Goal: Task Accomplishment & Management: Complete application form

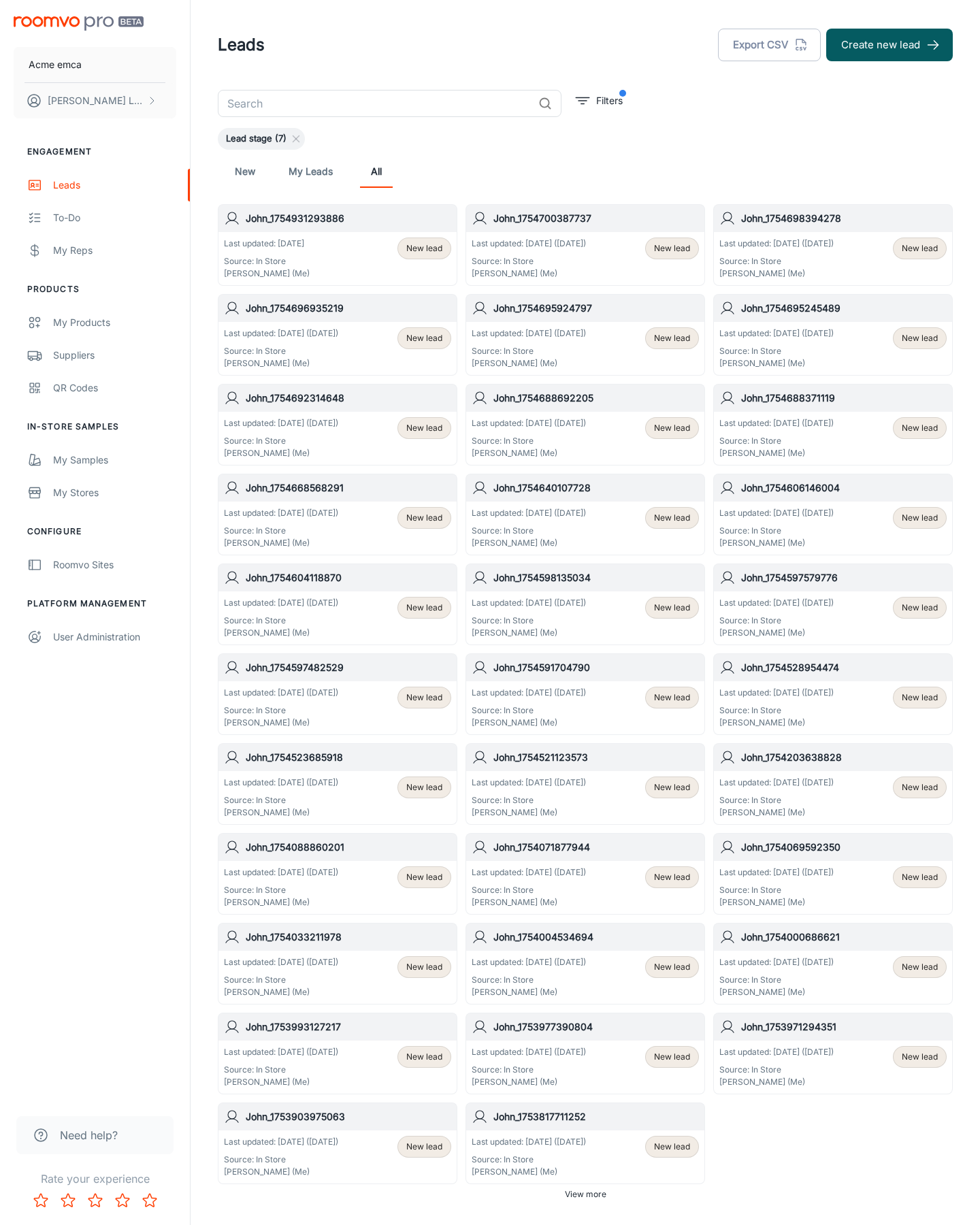
click at [890, 45] on button "Create new lead" at bounding box center [889, 45] width 127 height 33
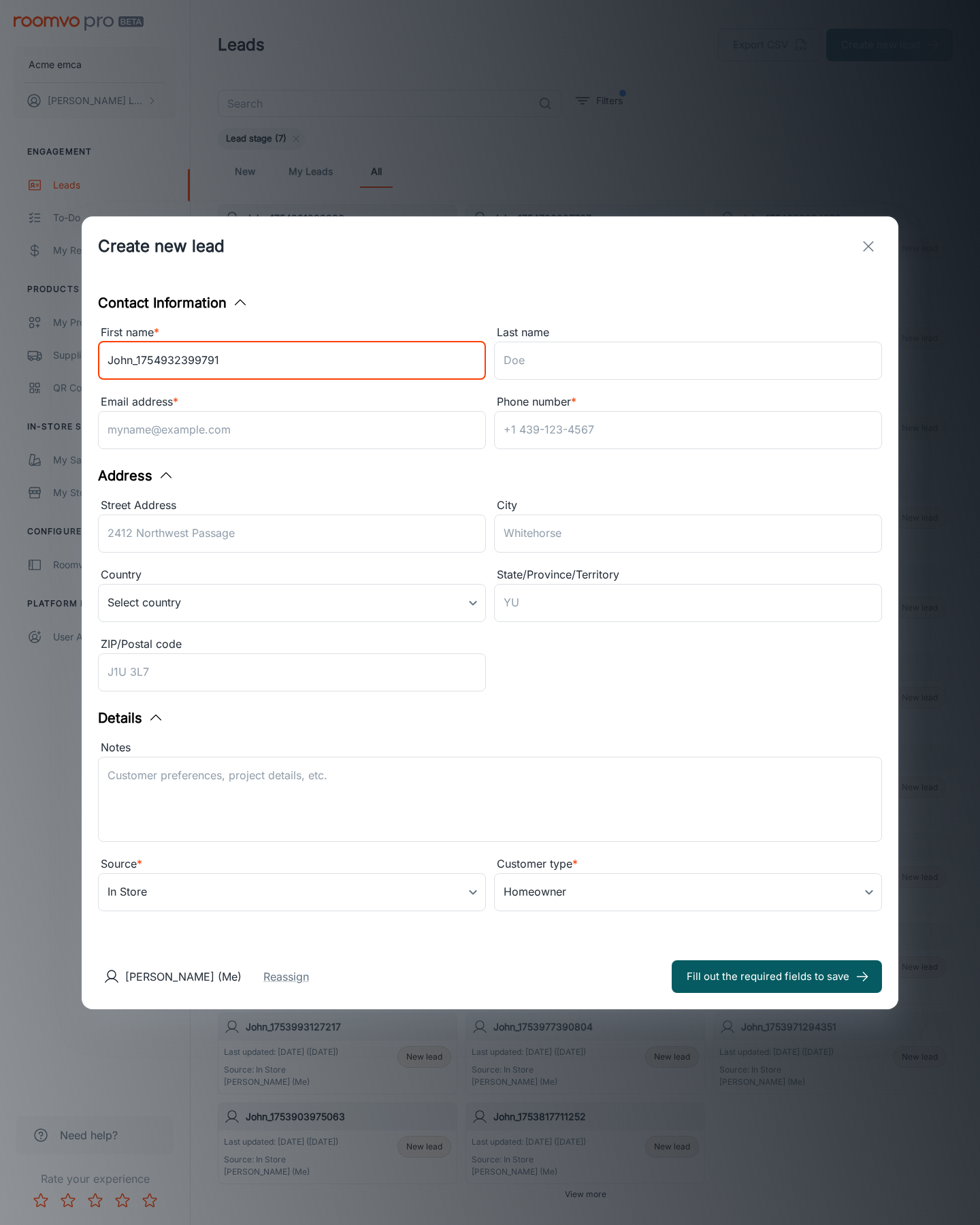
type input "John_1754932399791"
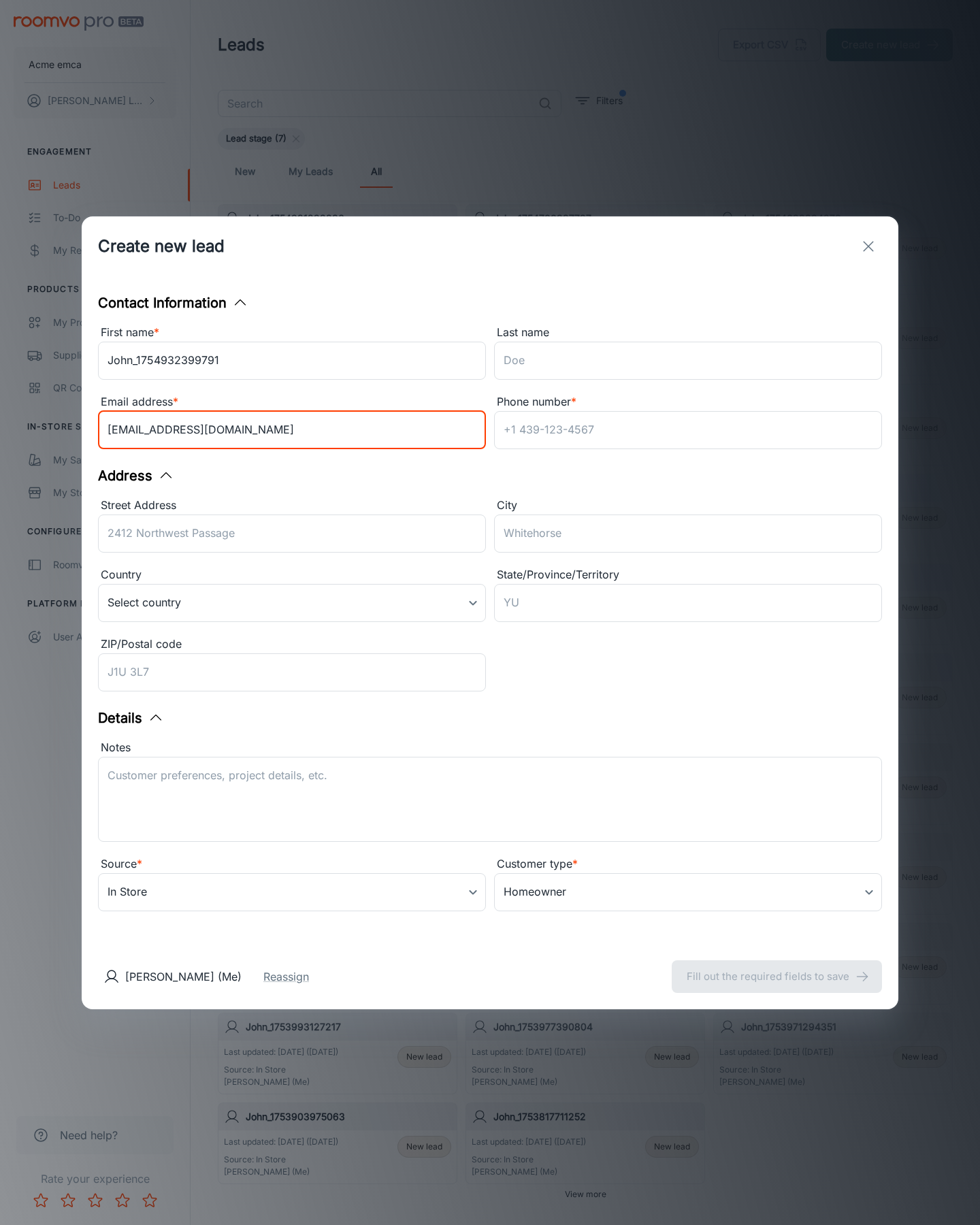
type input "[EMAIL_ADDRESS][DOMAIN_NAME]"
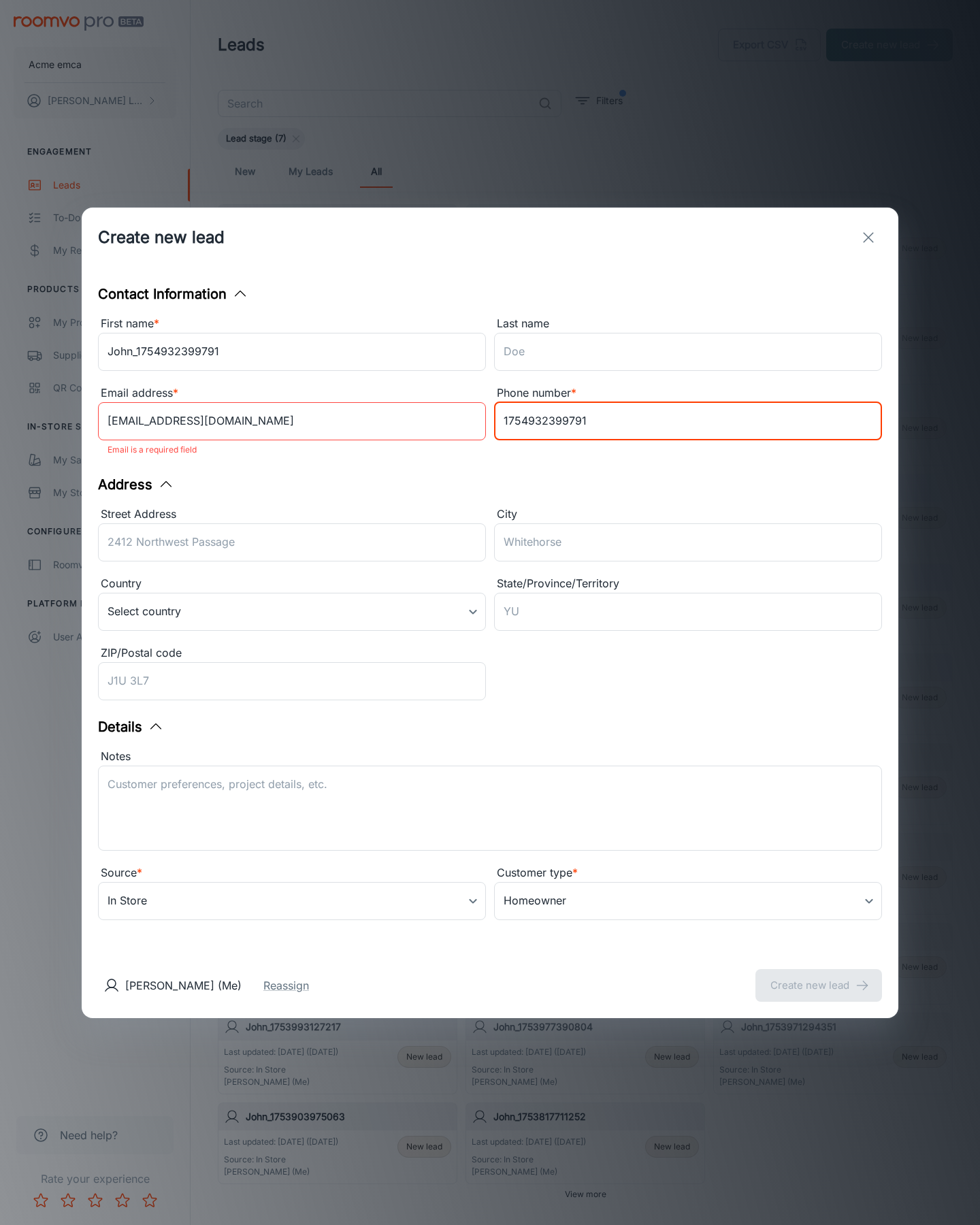
type input "1754932399791"
click at [819, 976] on button "Create new lead" at bounding box center [819, 985] width 127 height 33
